Goal: Task Accomplishment & Management: Complete application form

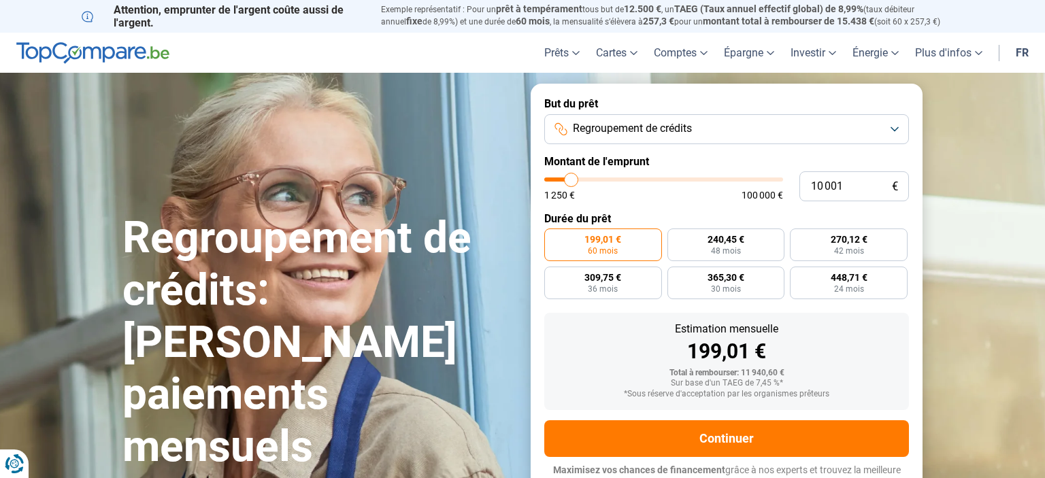
click at [662, 127] on span "Regroupement de crédits" at bounding box center [632, 128] width 119 height 15
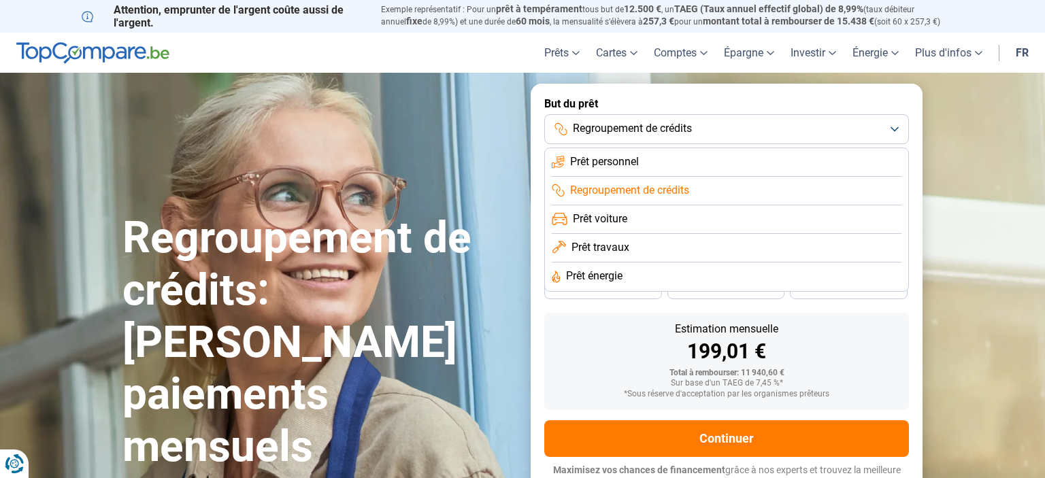
click at [662, 122] on span "Regroupement de crédits" at bounding box center [632, 128] width 119 height 15
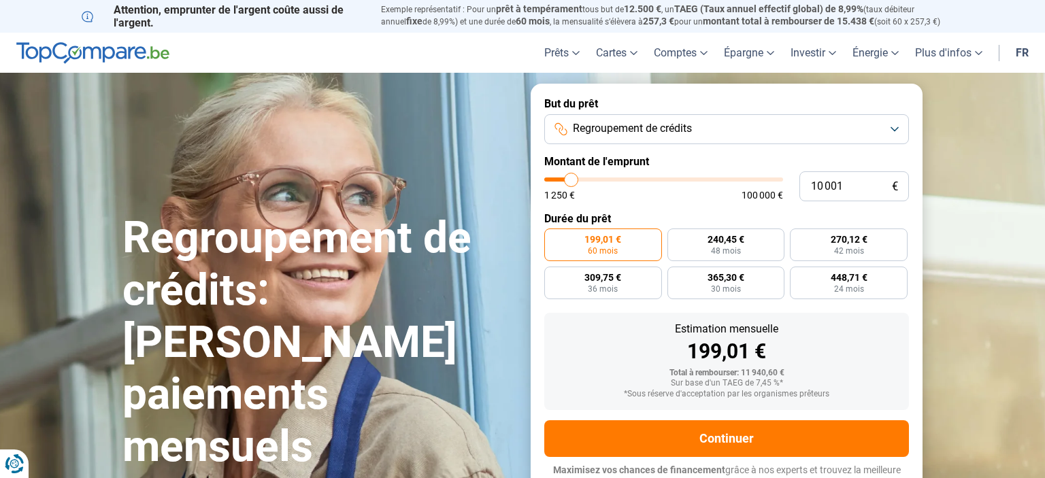
type input "8 750"
type input "8750"
type input "10 000"
type input "10000"
type input "12 250"
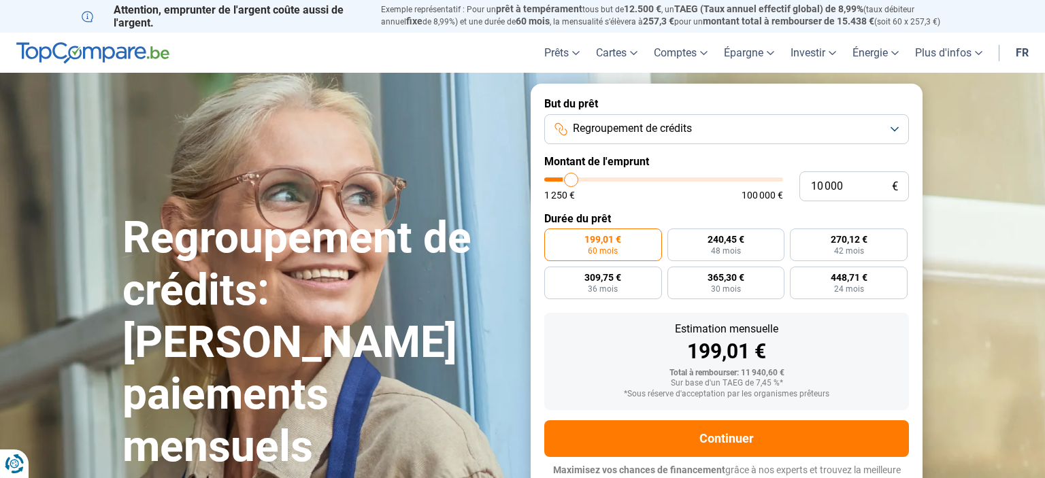
type input "12250"
type input "15 000"
type input "15000"
type input "18 000"
type input "18000"
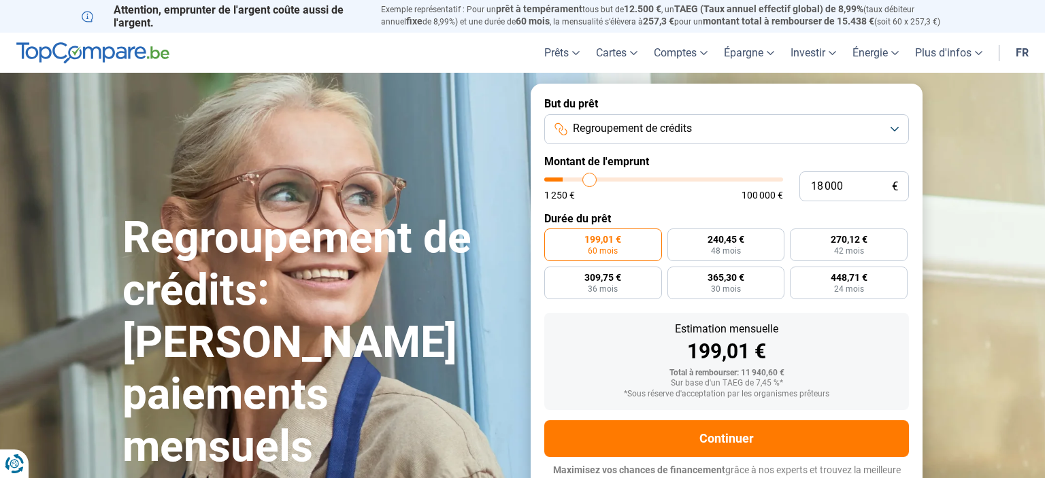
type input "22 250"
type input "22250"
type input "25 000"
type input "25000"
type input "27 250"
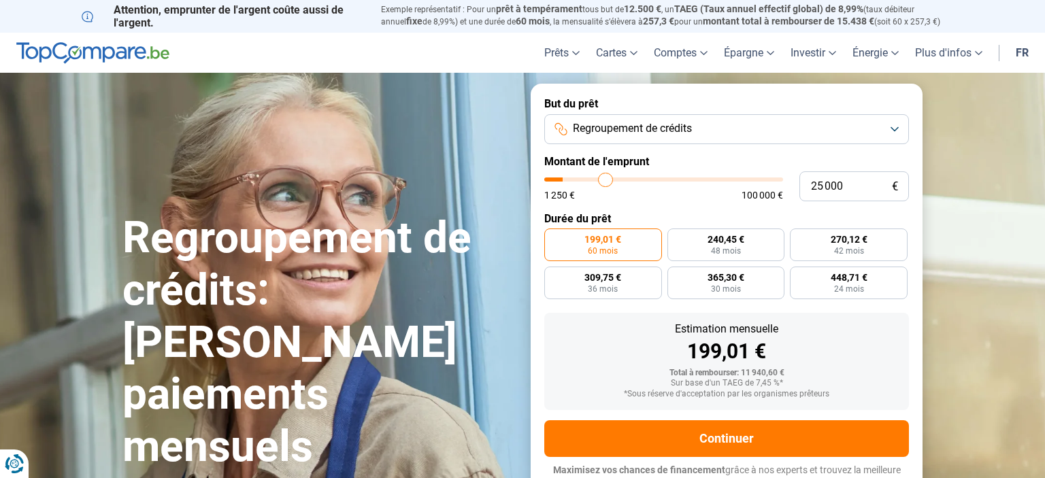
type input "27250"
type input "28 250"
type input "28250"
type input "29 500"
type input "29500"
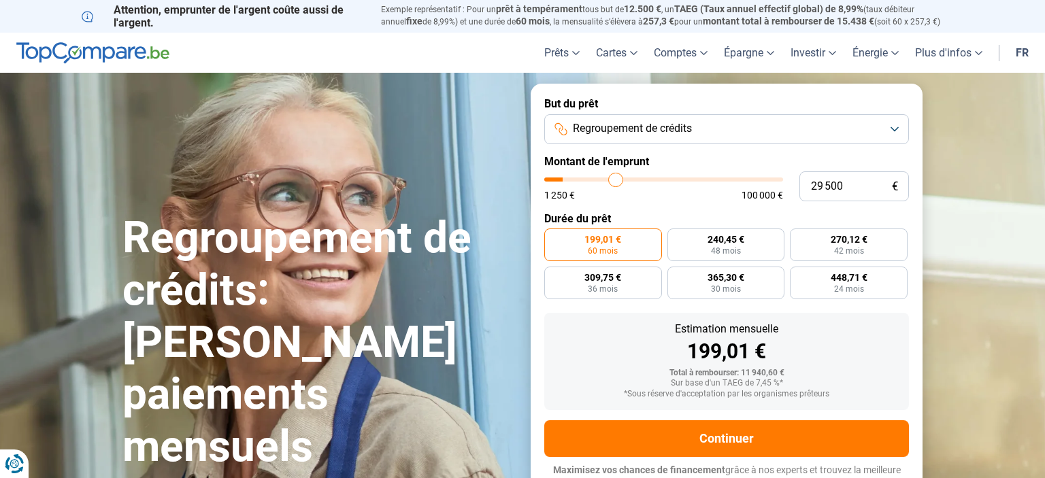
type input "30 750"
type input "30750"
type input "34 000"
type input "34000"
type input "36 500"
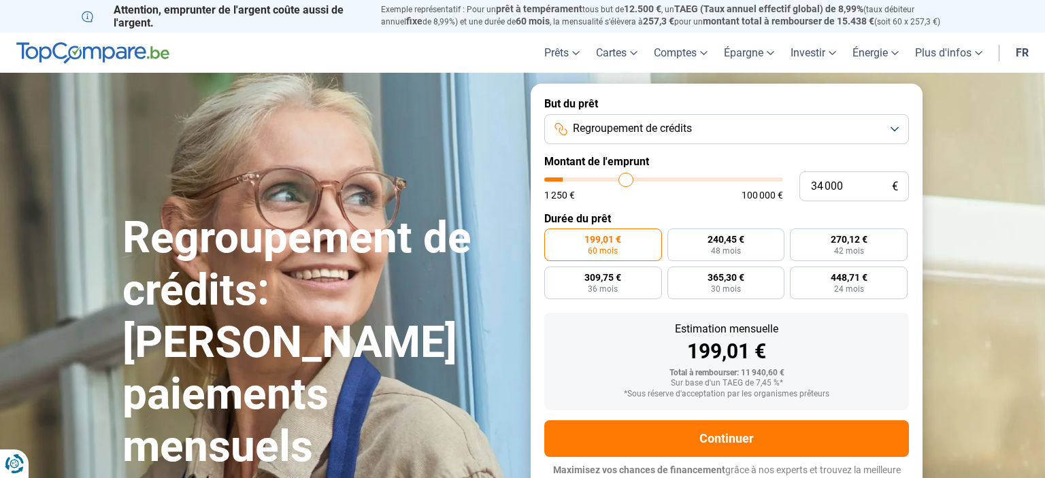
type input "36500"
type input "39 500"
type input "39500"
type input "41 750"
type input "41750"
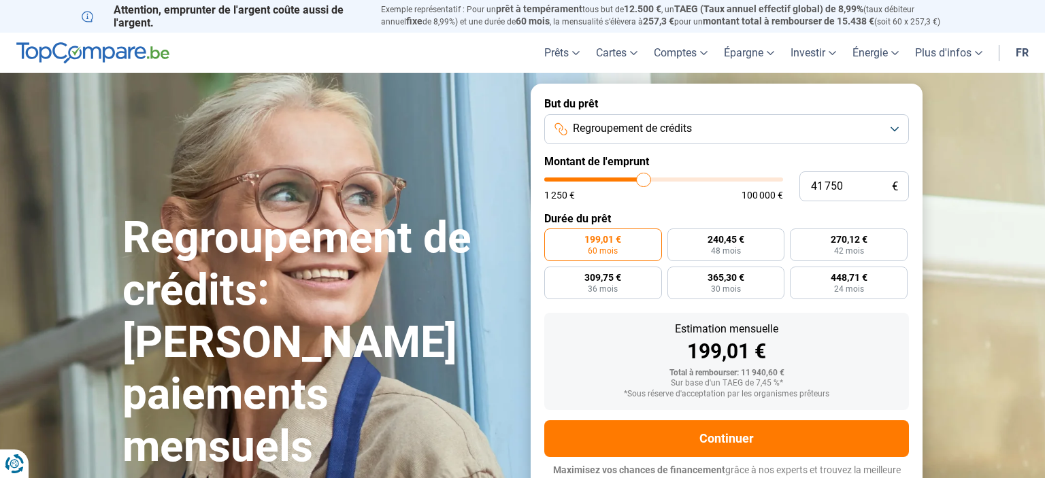
type input "43 250"
drag, startPoint x: 569, startPoint y: 180, endPoint x: 653, endPoint y: 184, distance: 84.4
type input "44250"
click at [649, 182] on input "range" at bounding box center [663, 180] width 239 height 4
type input "46 000"
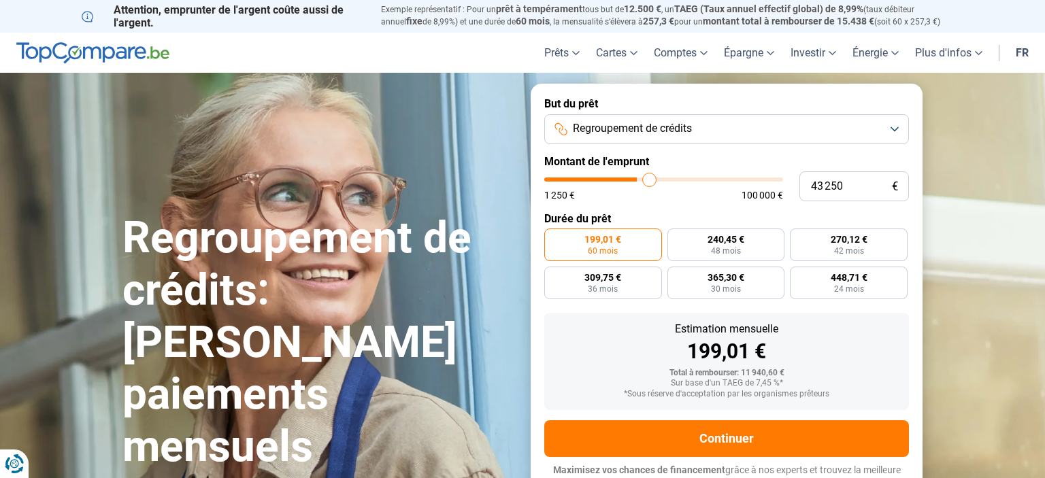
type input "46000"
radio input "false"
type input "46 250"
type input "46250"
type input "47 000"
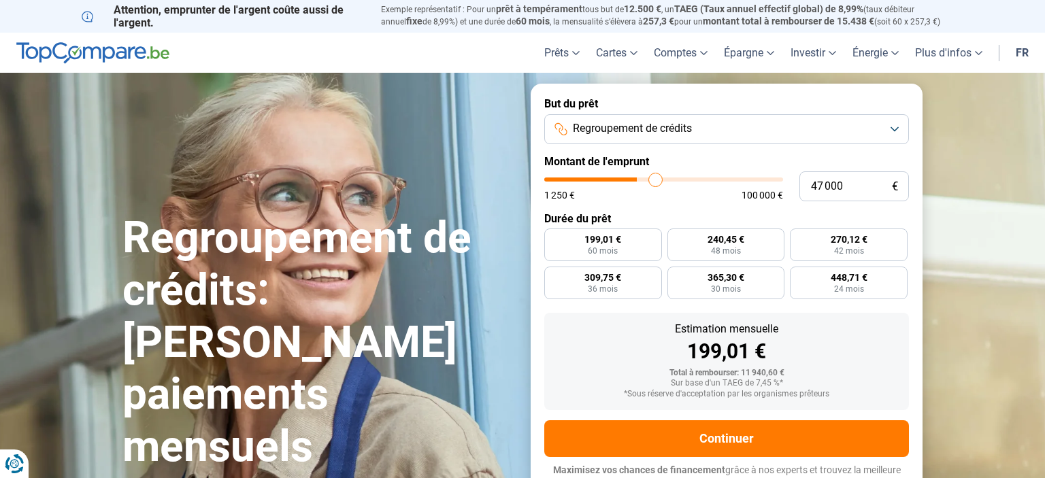
type input "47500"
click at [656, 182] on input "range" at bounding box center [663, 180] width 239 height 4
type input "47 750"
type input "47750"
click at [657, 182] on input "range" at bounding box center [663, 180] width 239 height 4
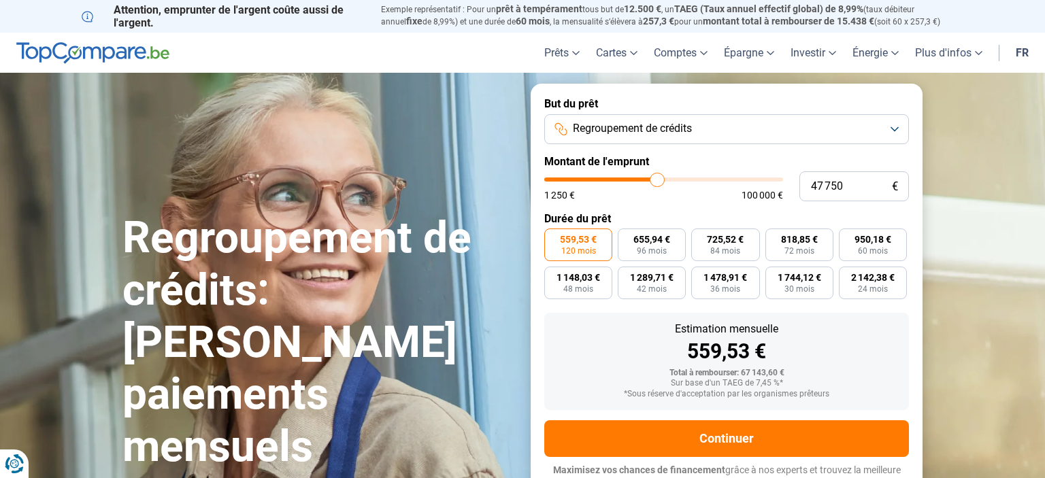
click at [657, 182] on input "range" at bounding box center [663, 180] width 239 height 4
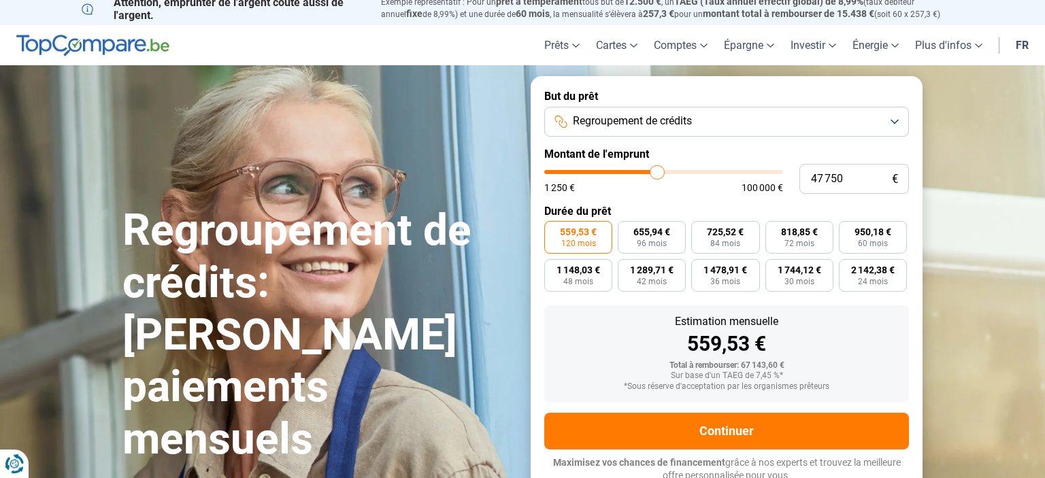
click at [657, 174] on input "range" at bounding box center [663, 172] width 239 height 4
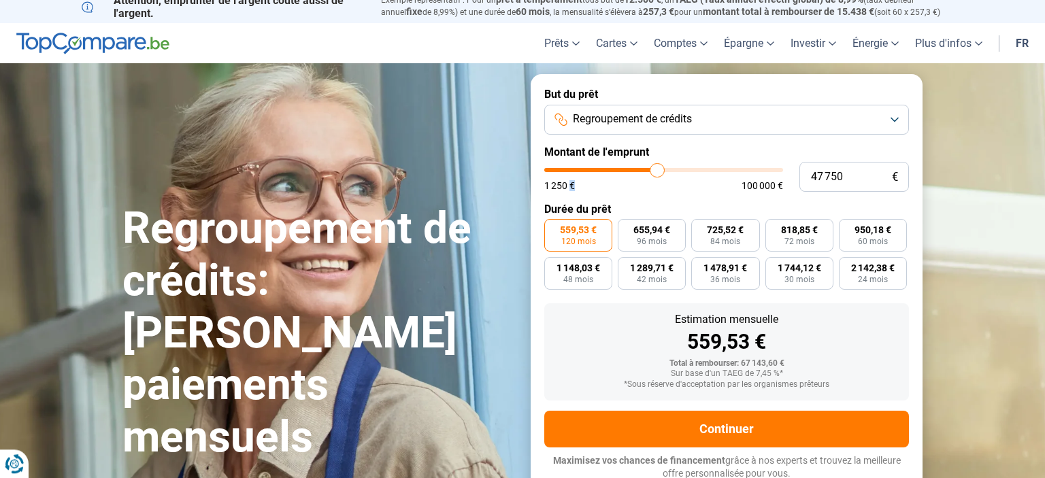
click at [657, 186] on div "1 250 € 100 000 €" at bounding box center [663, 186] width 239 height 10
drag, startPoint x: 873, startPoint y: 180, endPoint x: 760, endPoint y: 172, distance: 113.8
click at [799, 172] on input "47 750" at bounding box center [854, 177] width 110 height 30
type input "8"
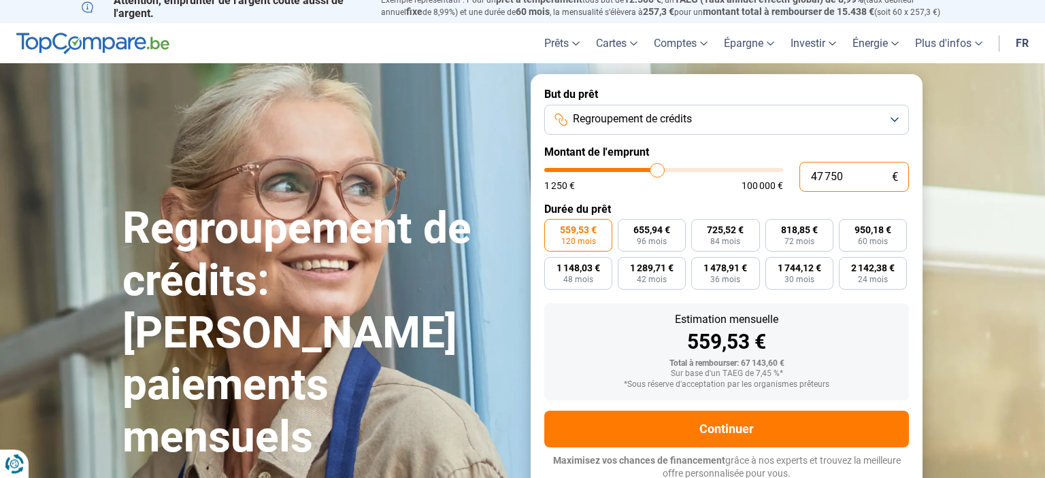
type input "1250"
type input "80"
type input "1250"
type input "800"
type input "1250"
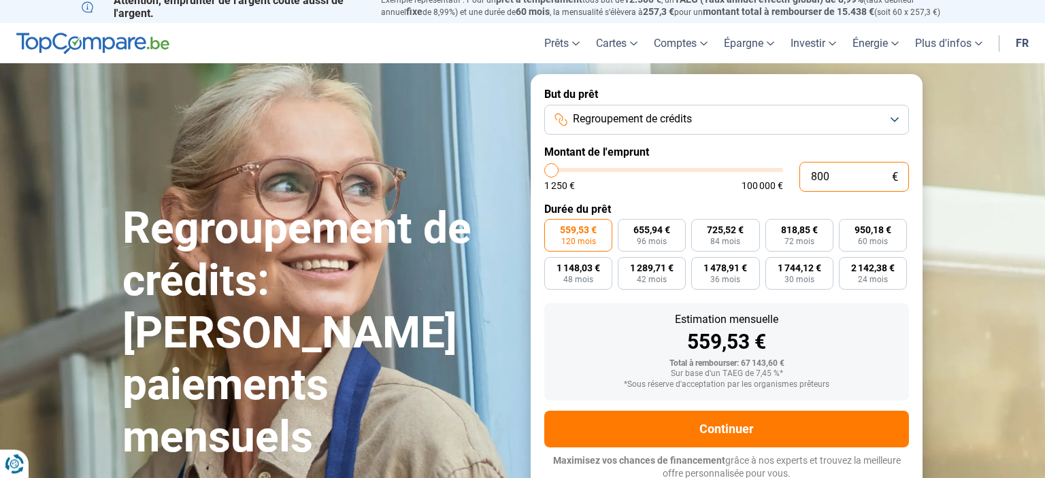
type input "8 000"
type input "8000"
type input "80 000"
type input "80000"
type input "80 000"
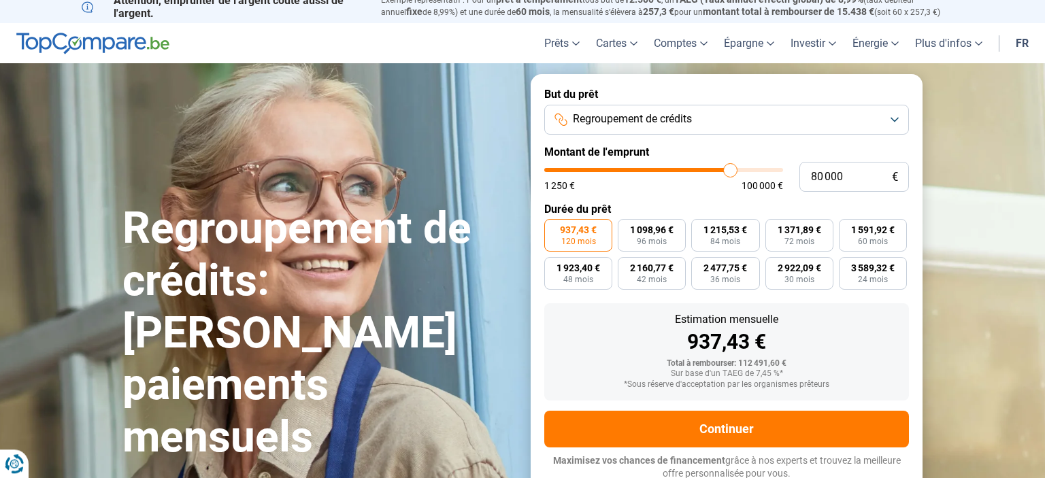
drag, startPoint x: 962, startPoint y: 263, endPoint x: 947, endPoint y: 262, distance: 15.0
click at [961, 263] on section "Regroupement de crédits: Réduisez vos paiements mensuels Regroupement de crédit…" at bounding box center [522, 283] width 1045 height 441
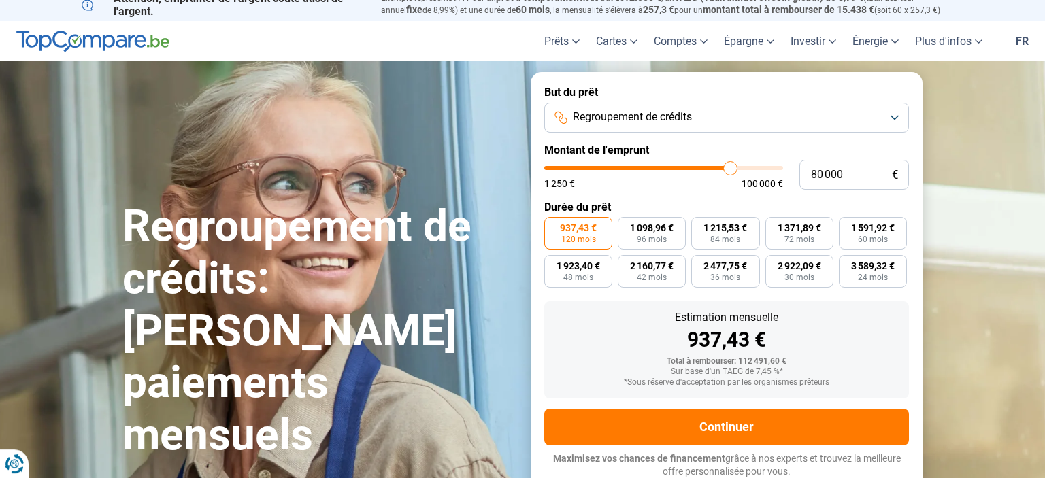
scroll to position [12, 0]
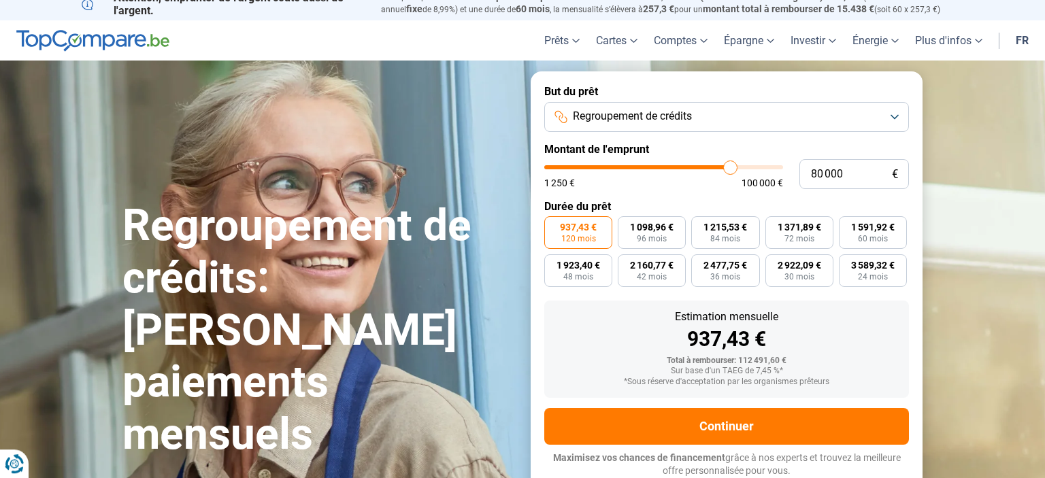
click at [967, 324] on section "Regroupement de crédits: Réduisez vos paiements mensuels Regroupement de crédit…" at bounding box center [522, 281] width 1045 height 441
click at [855, 174] on input "80 000" at bounding box center [854, 174] width 110 height 30
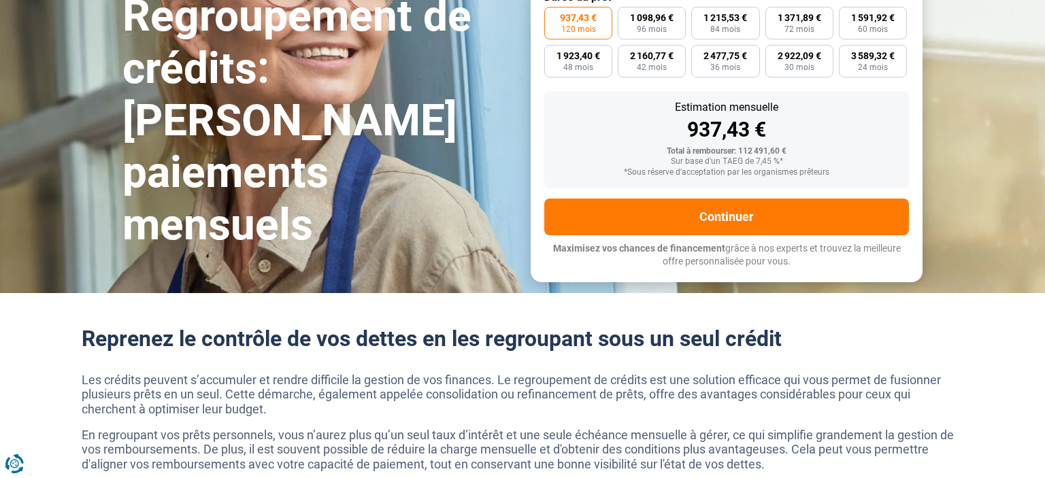
scroll to position [0, 0]
